Goal: Participate in discussion: Engage in conversation with other users on a specific topic

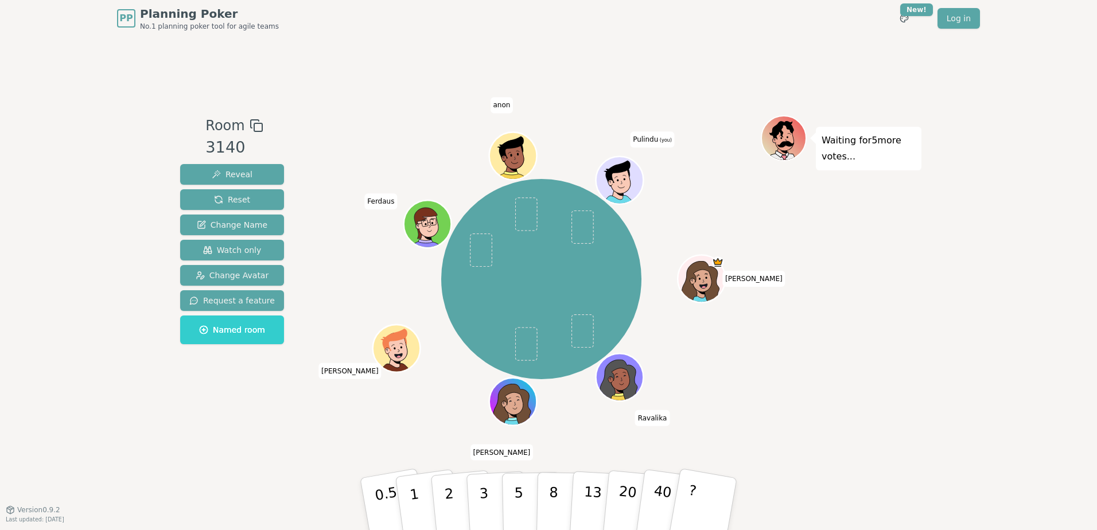
click at [197, 445] on div "Room 3140 Reveal Reset Change Name Watch only Change Avatar Request a feature N…" at bounding box center [548, 273] width 746 height 473
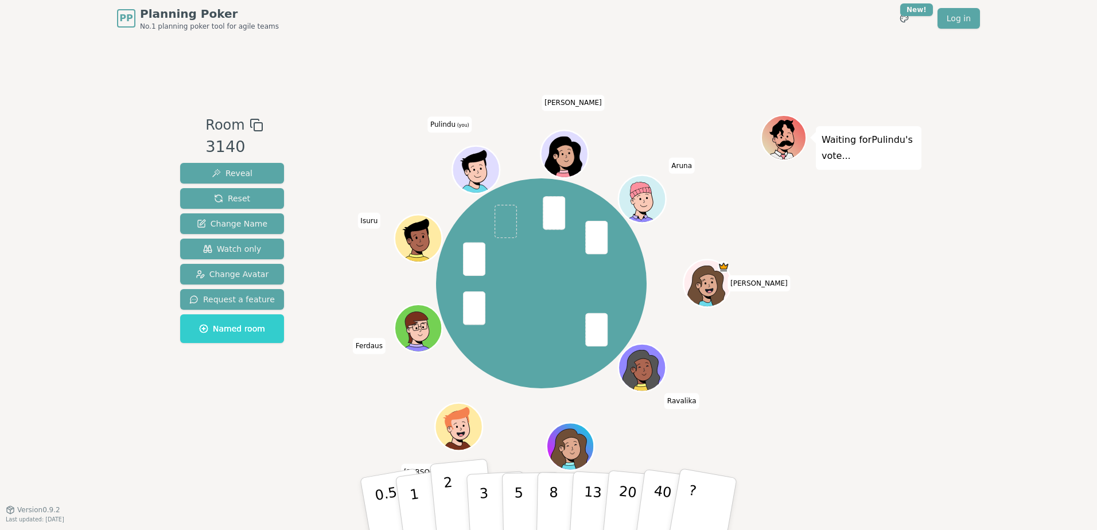
click at [451, 502] on p "2" at bounding box center [450, 505] width 15 height 63
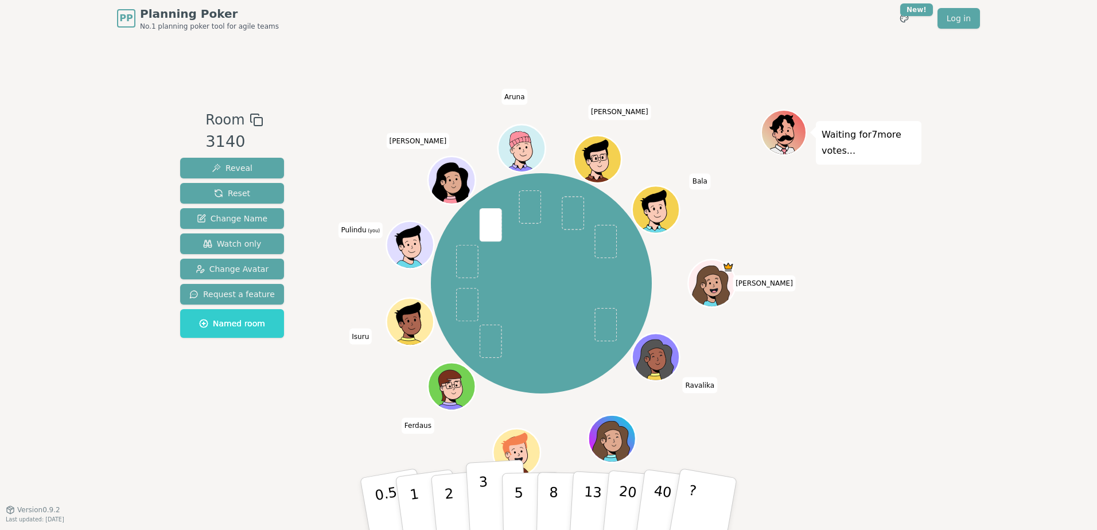
click at [476, 497] on button "3" at bounding box center [497, 503] width 63 height 89
click at [288, 463] on div "Room 3140 Reveal Reset Change Name Watch only Change Avatar Request a feature N…" at bounding box center [548, 273] width 746 height 473
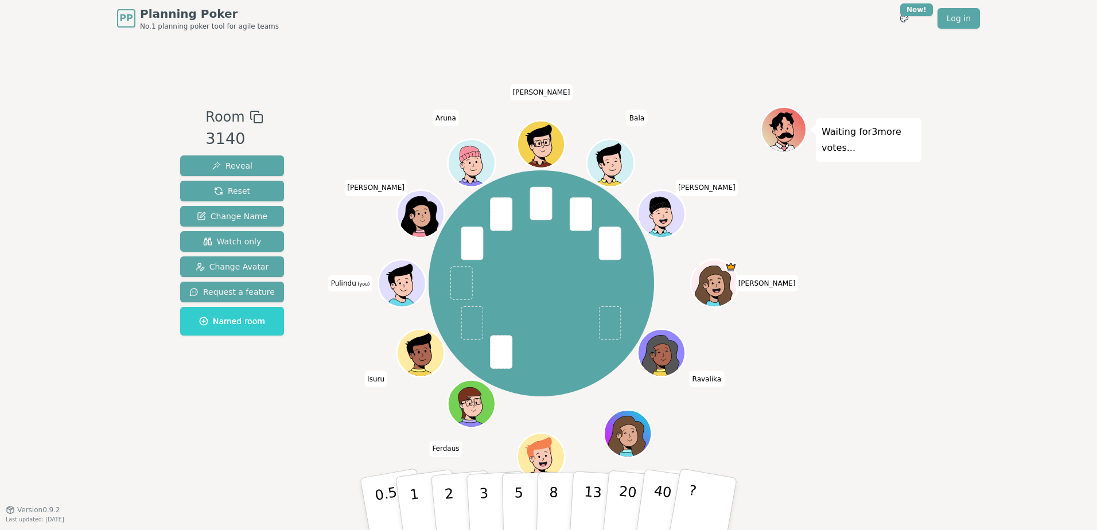
click at [281, 411] on div "Room 3140 Reveal Reset Change Name Watch only Change Avatar Request a feature N…" at bounding box center [548, 273] width 746 height 333
click at [451, 498] on p "2" at bounding box center [450, 505] width 15 height 63
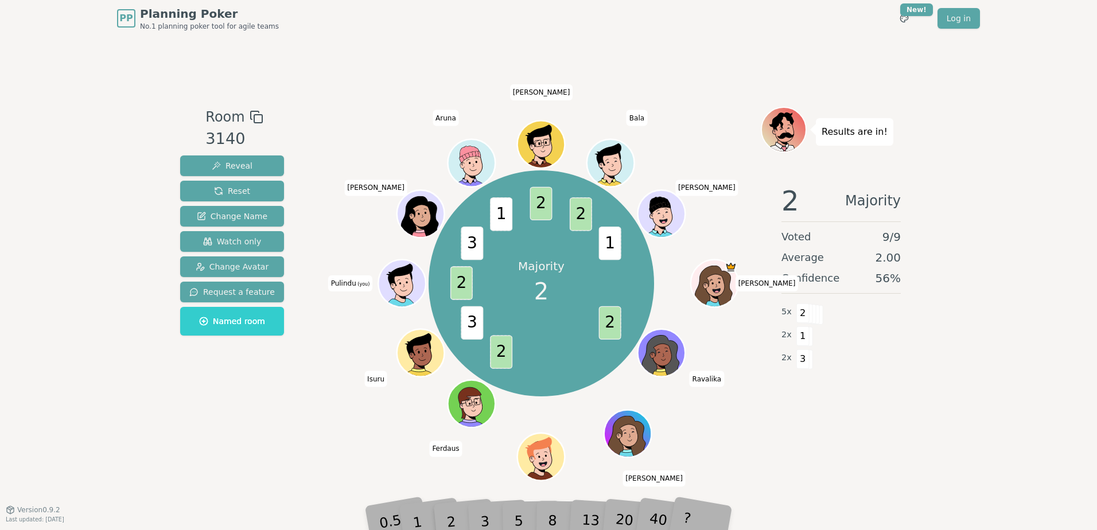
click at [151, 399] on div "PP Planning Poker No.1 planning poker tool for agile teams Toggle theme New! Lo…" at bounding box center [548, 265] width 1097 height 530
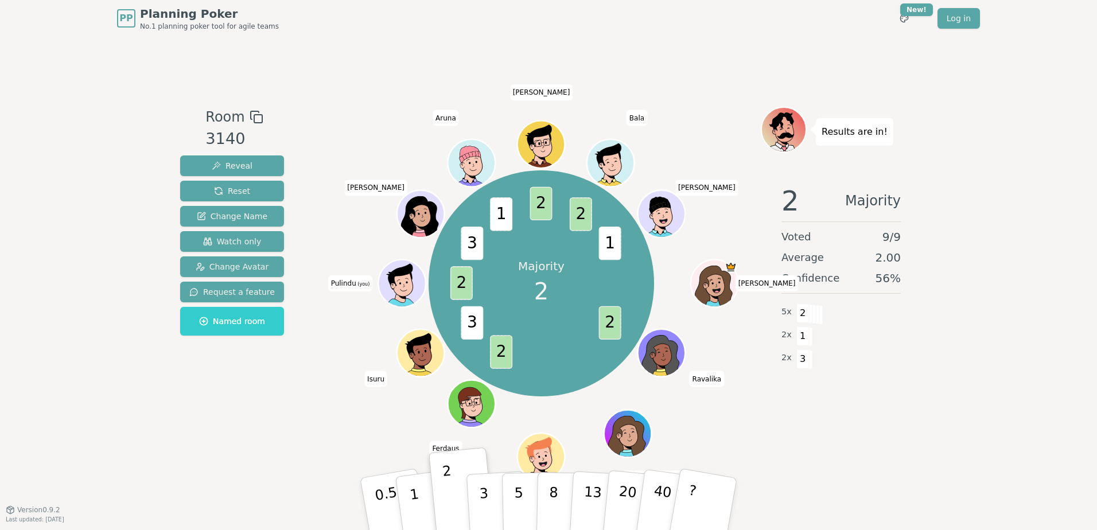
click at [143, 442] on div "PP Planning Poker No.1 planning poker tool for agile teams Toggle theme New! Lo…" at bounding box center [548, 265] width 1097 height 530
click at [918, 446] on div "Room 3140 Reveal Reset Change Name Watch only Change Avatar Request a feature N…" at bounding box center [548, 273] width 746 height 473
click at [150, 407] on div "PP Planning Poker No.1 planning poker tool for agile teams Toggle theme New! Lo…" at bounding box center [548, 265] width 1097 height 530
